Goal: Task Accomplishment & Management: Manage account settings

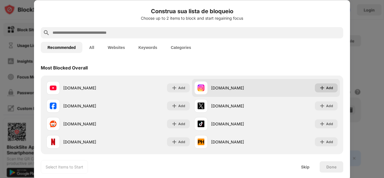
click at [320, 87] on img at bounding box center [323, 88] width 6 height 6
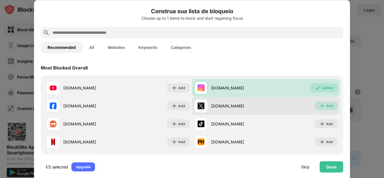
click at [326, 106] on div "Add" at bounding box center [329, 106] width 7 height 6
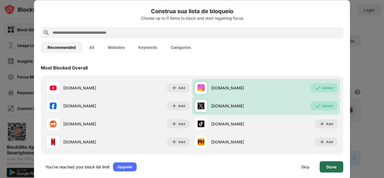
click at [333, 165] on div "Done" at bounding box center [332, 167] width 10 height 5
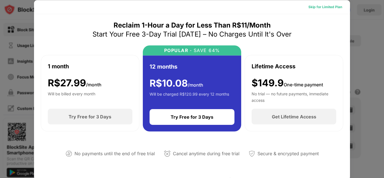
click at [325, 9] on div "Skip for Limited Plan" at bounding box center [326, 7] width 34 height 6
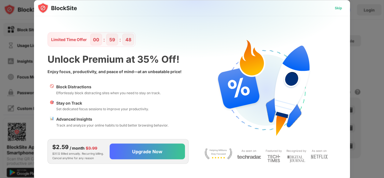
click at [337, 7] on div "Skip" at bounding box center [338, 8] width 7 height 6
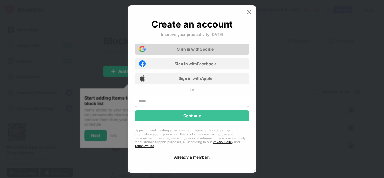
click at [212, 53] on div "Sign in with Google" at bounding box center [192, 49] width 115 height 11
click at [196, 54] on div "Sign in with Google" at bounding box center [192, 49] width 115 height 11
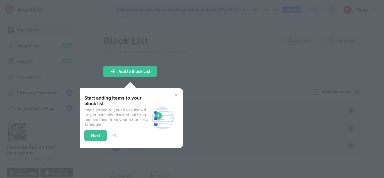
click at [148, 60] on div at bounding box center [192, 89] width 384 height 178
click at [176, 96] on img at bounding box center [176, 95] width 5 height 5
